Goal: Browse casually

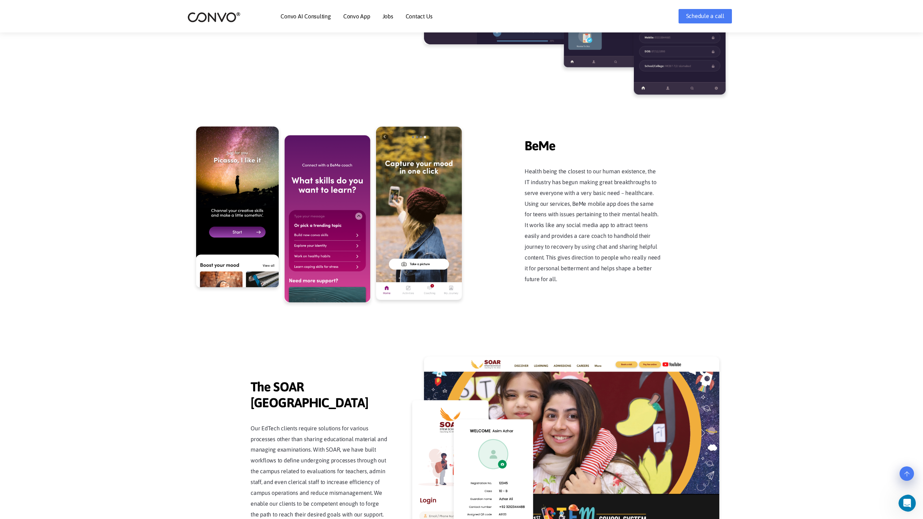
scroll to position [1836, 0]
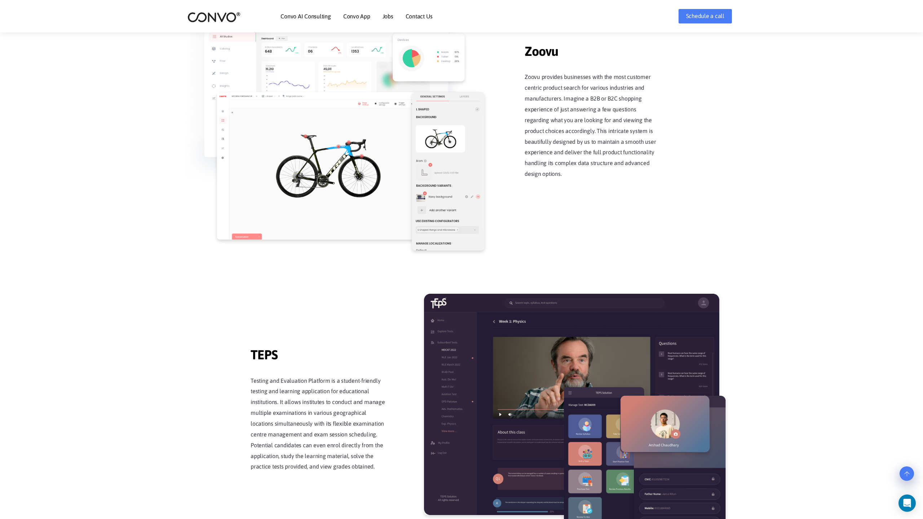
scroll to position [1413, 0]
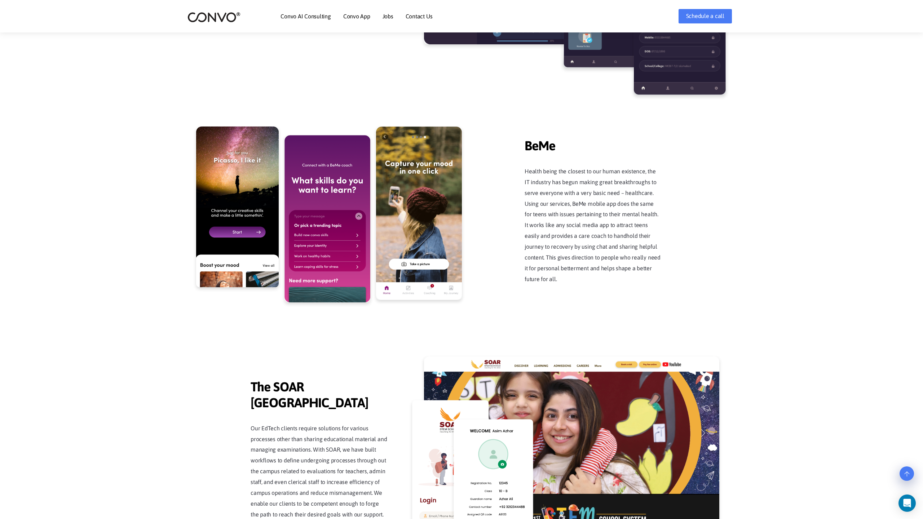
scroll to position [1836, 0]
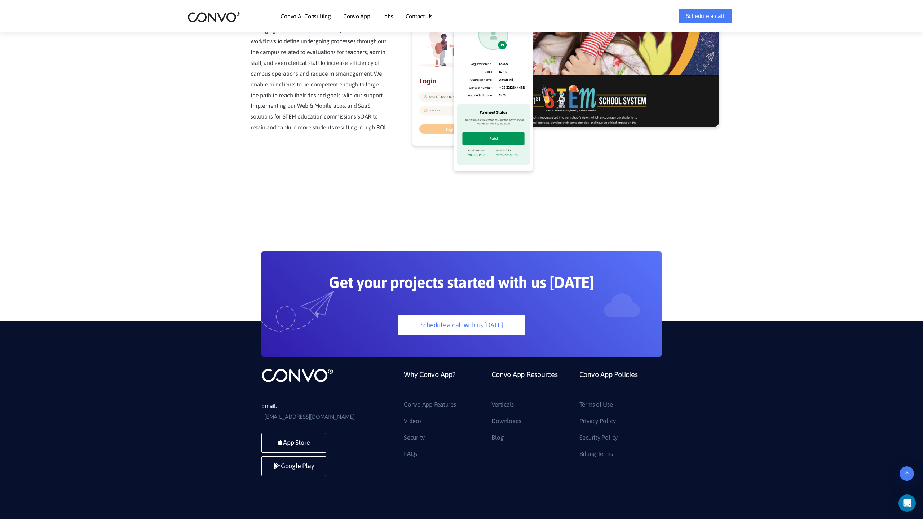
scroll to position [1836, 0]
